Goal: Information Seeking & Learning: Learn about a topic

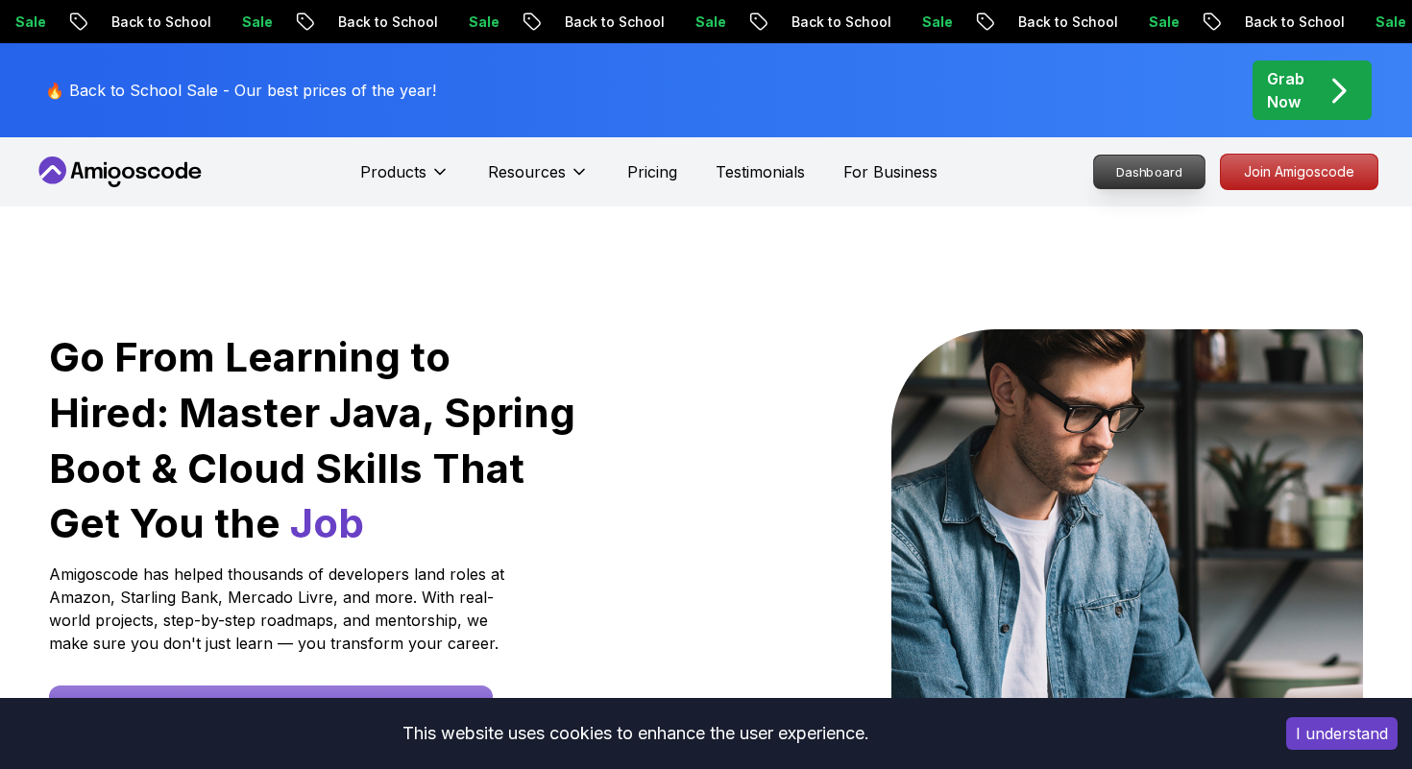
click at [1146, 181] on p "Dashboard" at bounding box center [1149, 172] width 110 height 33
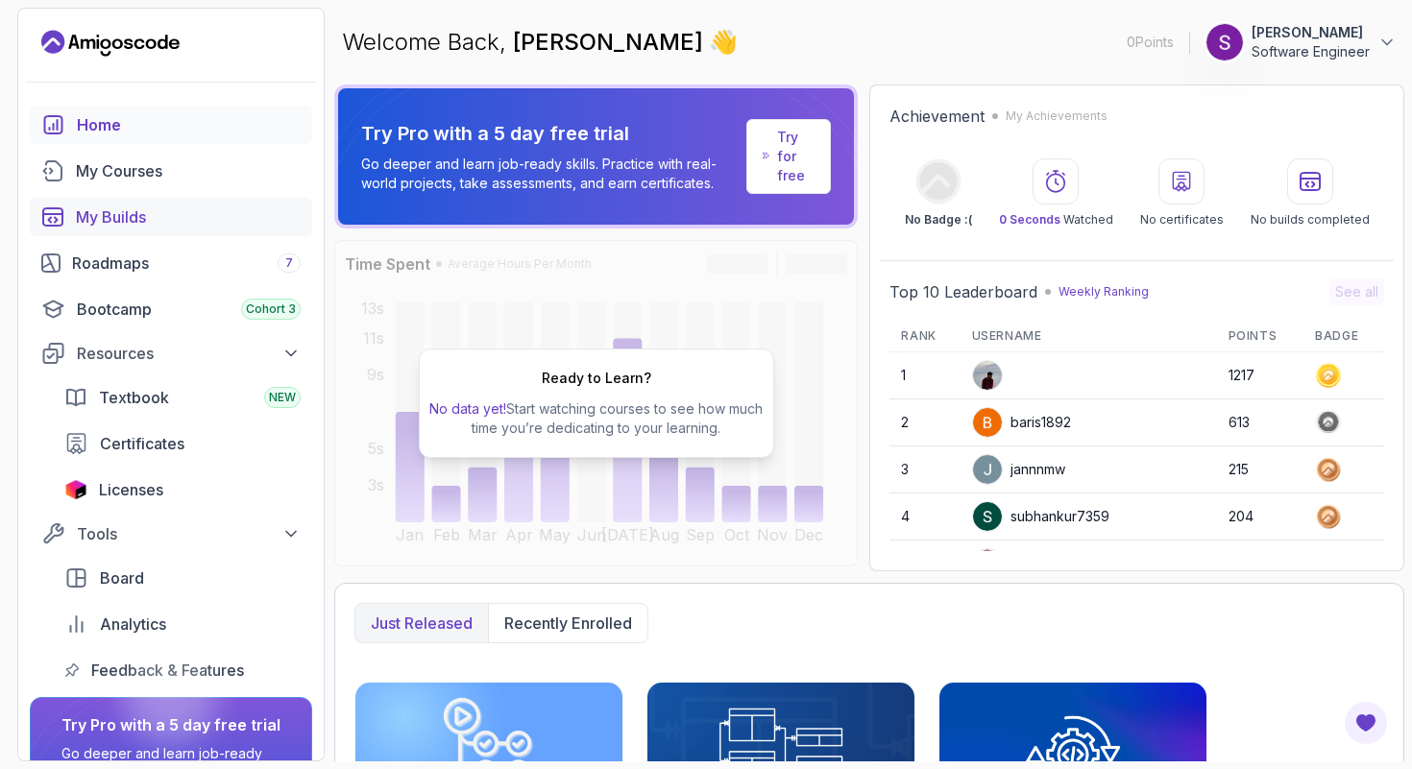
click at [194, 225] on div "My Builds" at bounding box center [188, 217] width 225 height 23
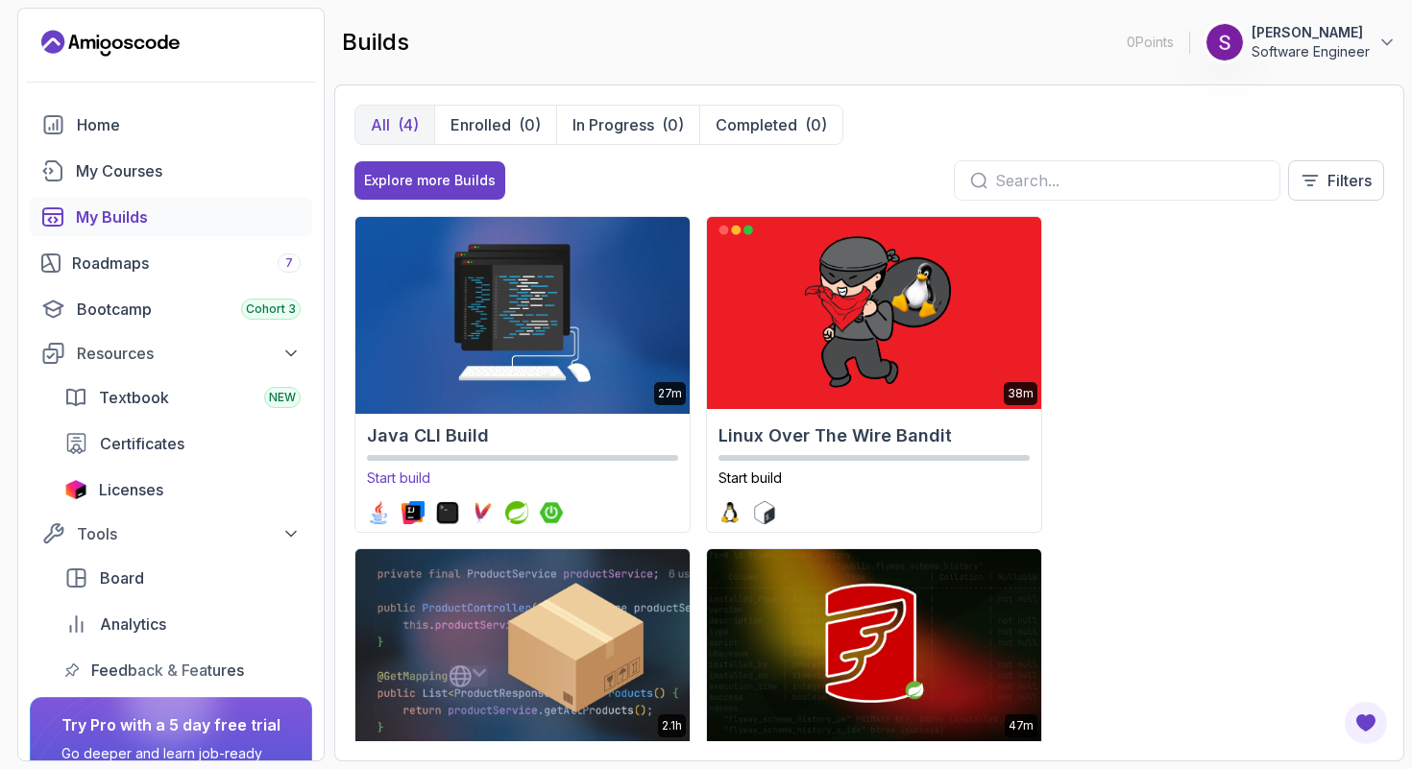
click at [452, 387] on img at bounding box center [522, 313] width 351 height 202
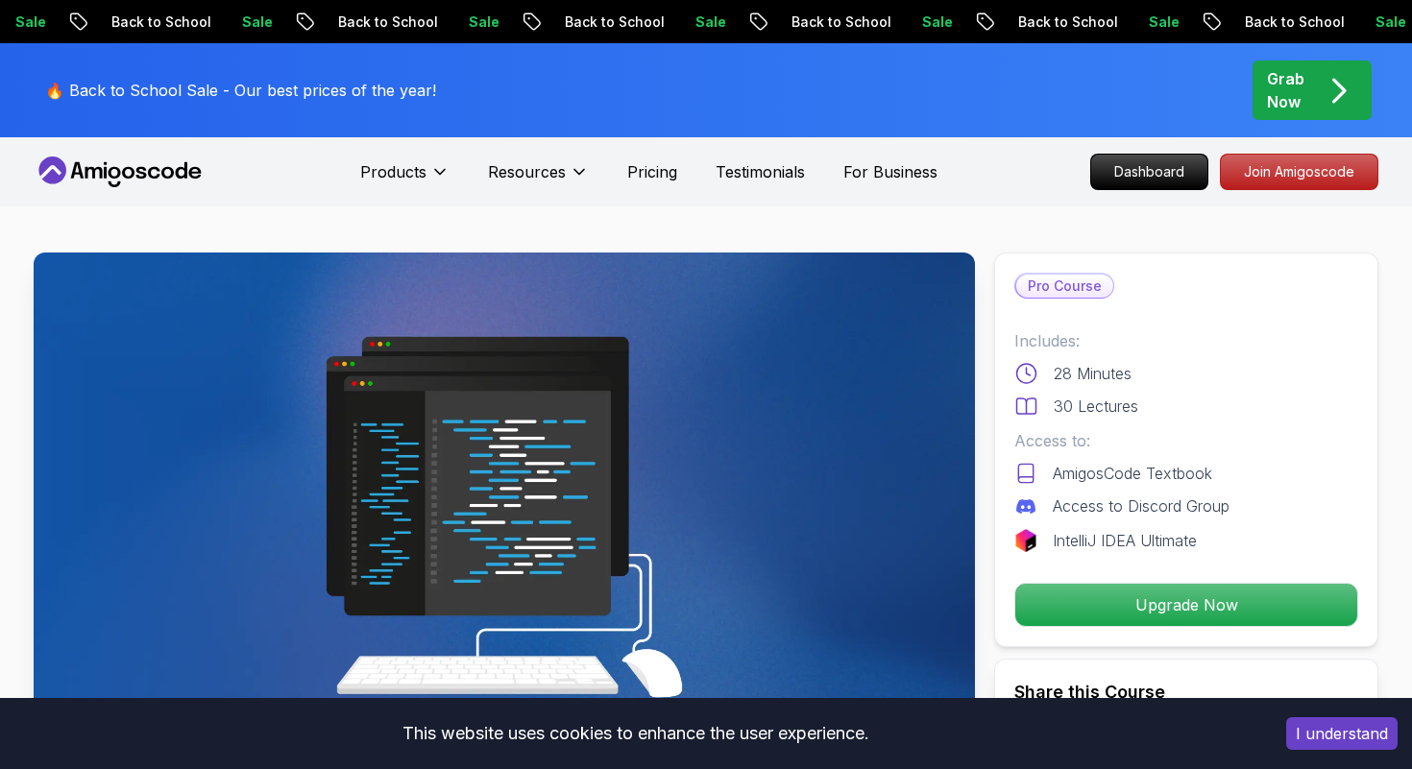
click at [75, 191] on nav "Products Resources Pricing Testimonials For Business Dashboard Join Amigoscode" at bounding box center [706, 171] width 1345 height 69
click at [66, 165] on icon at bounding box center [120, 172] width 173 height 31
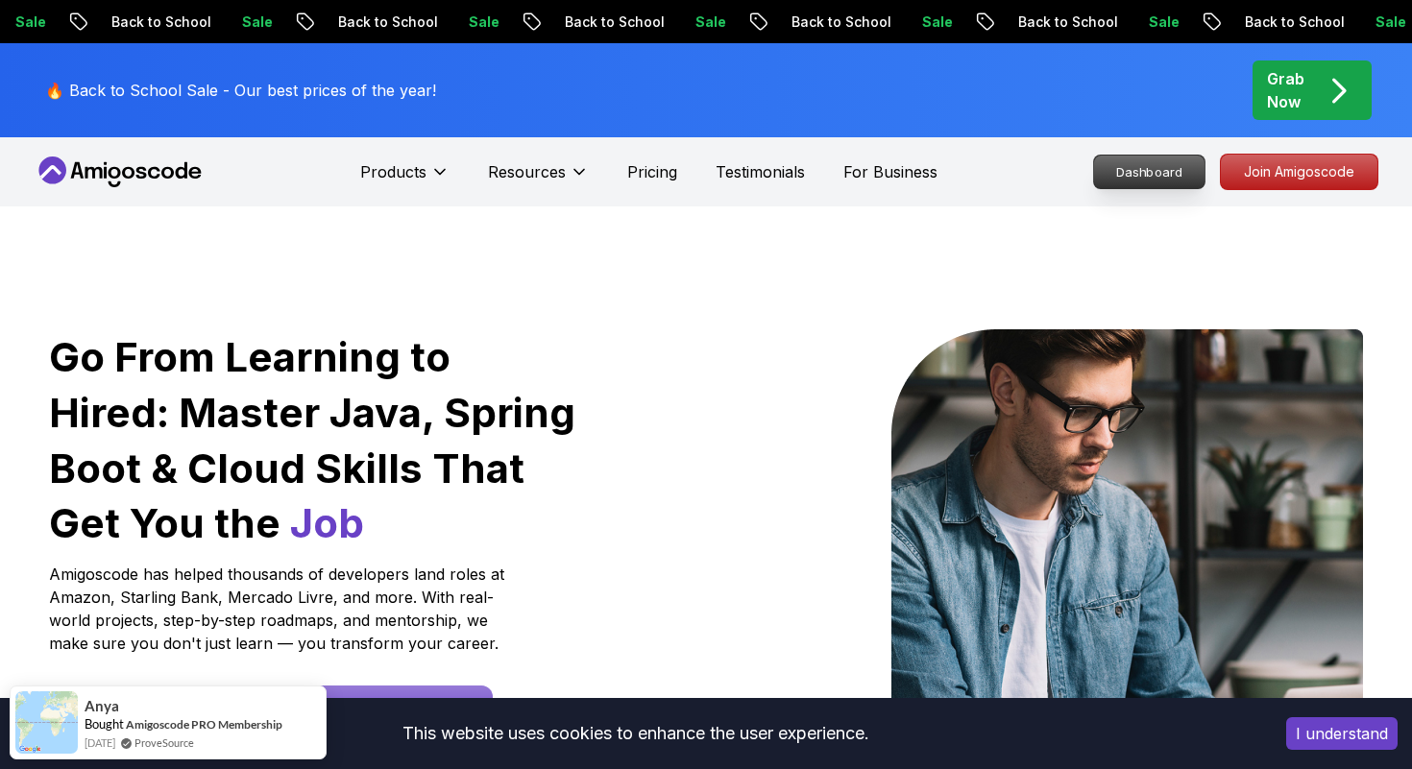
click at [1158, 174] on p "Dashboard" at bounding box center [1149, 172] width 110 height 33
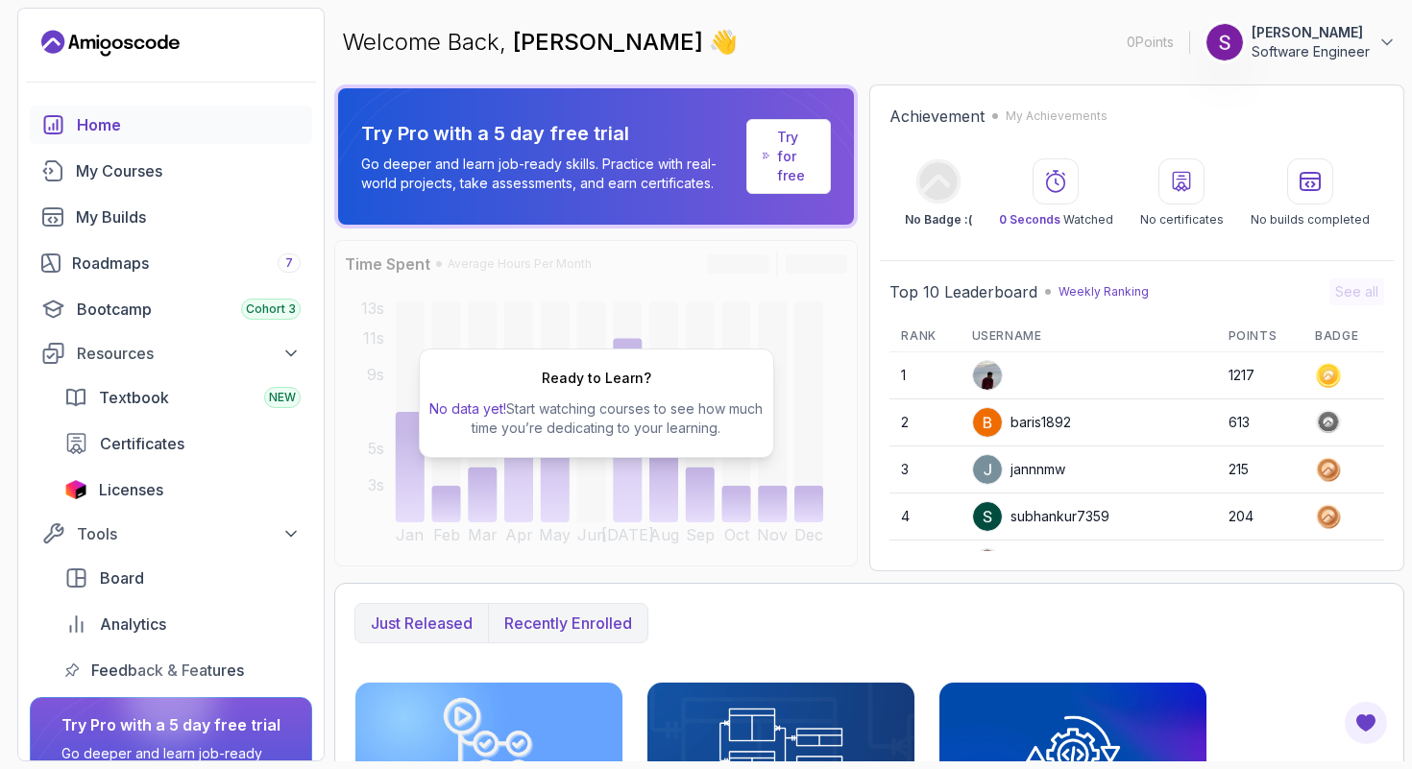
click at [568, 613] on p "Recently enrolled" at bounding box center [568, 623] width 128 height 23
